Goal: Transaction & Acquisition: Purchase product/service

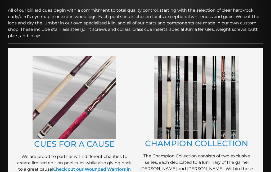
scroll to position [84, 0]
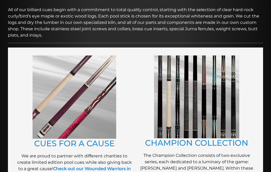
click at [244, 121] on figure at bounding box center [196, 96] width 117 height 83
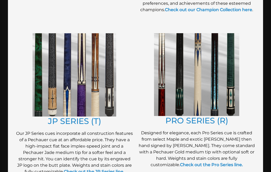
scroll to position [266, 0]
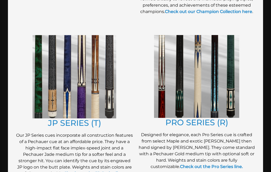
click at [74, 94] on img at bounding box center [75, 76] width 84 height 83
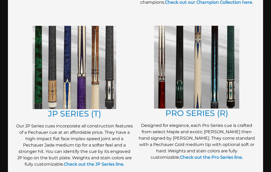
click at [193, 117] on link "PRO SERIES (R)" at bounding box center [197, 113] width 63 height 10
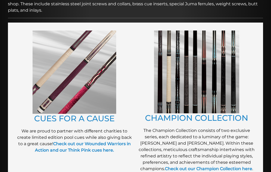
scroll to position [109, 0]
click at [72, 119] on link "CUES FOR A CAUSE" at bounding box center [74, 119] width 81 height 10
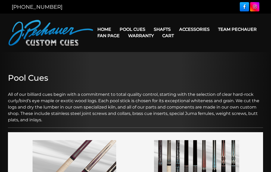
scroll to position [109, 0]
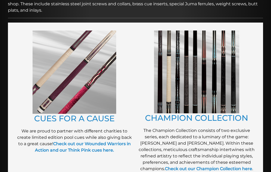
click at [191, 116] on link "CHAMPION COLLECTION" at bounding box center [196, 118] width 103 height 10
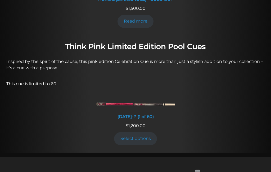
scroll to position [399, 0]
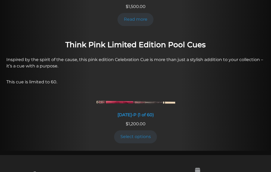
click at [215, 85] on p "This cue is limited to 60." at bounding box center [135, 82] width 258 height 6
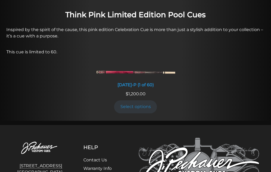
scroll to position [439, 0]
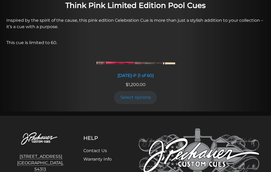
click at [133, 104] on link "Select options" at bounding box center [135, 97] width 43 height 13
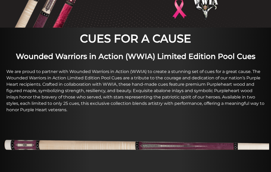
scroll to position [137, 0]
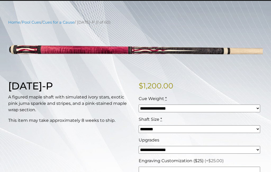
scroll to position [51, 0]
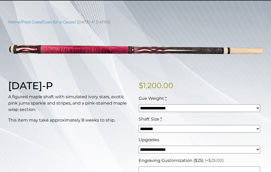
click at [256, 108] on select "**********" at bounding box center [200, 108] width 122 height 8
click at [260, 128] on select "******** ******** ******* ********" at bounding box center [200, 129] width 122 height 8
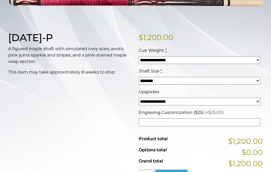
scroll to position [102, 0]
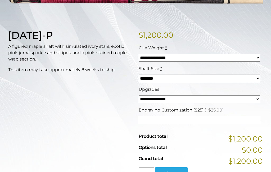
click at [259, 100] on select "**********" at bounding box center [200, 99] width 122 height 8
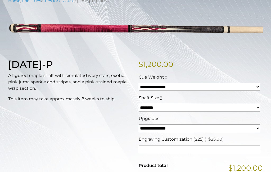
scroll to position [0, 0]
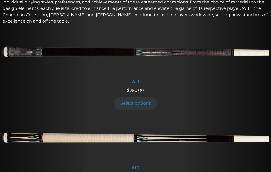
scroll to position [216, 0]
